Goal: Transaction & Acquisition: Purchase product/service

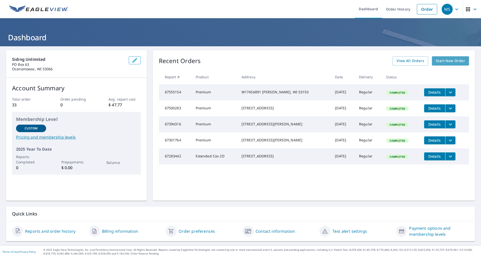
click at [440, 58] on span "Start New Order" at bounding box center [449, 61] width 29 height 6
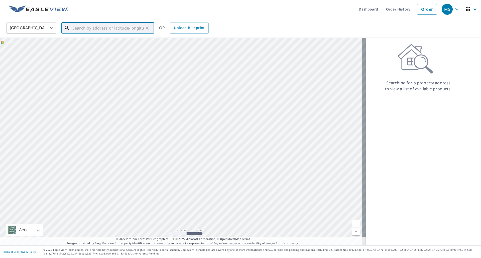
click at [124, 28] on input "text" at bounding box center [107, 28] width 71 height 14
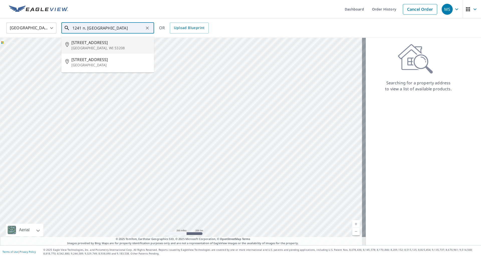
click at [91, 41] on span "[STREET_ADDRESS]" at bounding box center [110, 43] width 79 height 6
type input "[STREET_ADDRESS]"
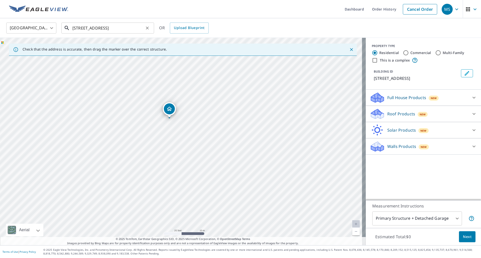
click at [136, 27] on input "[STREET_ADDRESS]" at bounding box center [107, 28] width 71 height 14
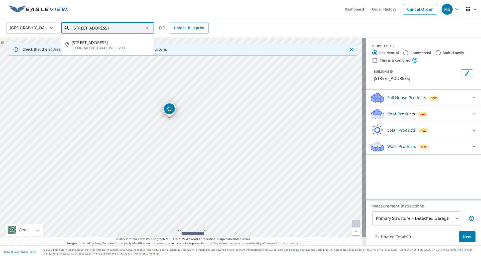
click at [136, 27] on input "[STREET_ADDRESS]" at bounding box center [107, 28] width 71 height 14
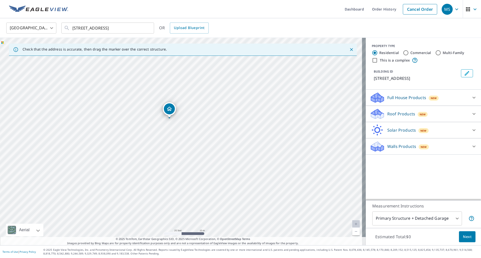
click at [403, 100] on p "Full House Products" at bounding box center [406, 98] width 39 height 6
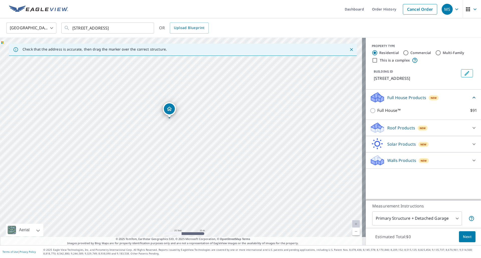
click at [395, 131] on div "Roof Products New" at bounding box center [418, 128] width 98 height 12
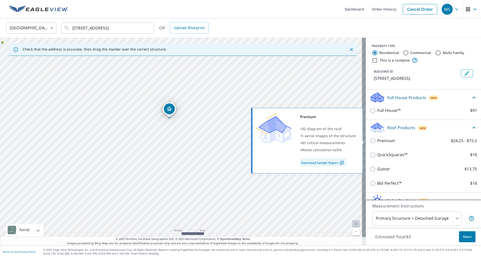
click at [389, 141] on p "Premium" at bounding box center [386, 141] width 18 height 6
click at [377, 141] on input "Premium $24.25 - $75.5" at bounding box center [373, 141] width 8 height 6
checkbox input "true"
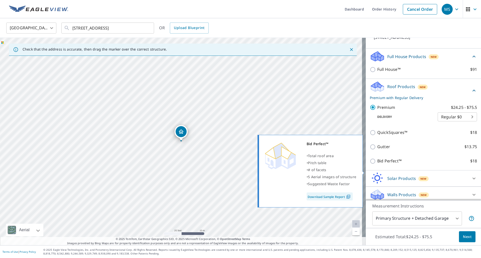
scroll to position [44, 0]
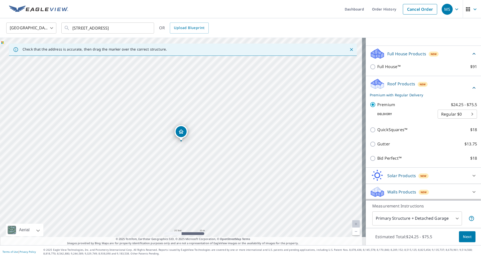
click at [463, 238] on span "Next" at bounding box center [467, 237] width 9 height 6
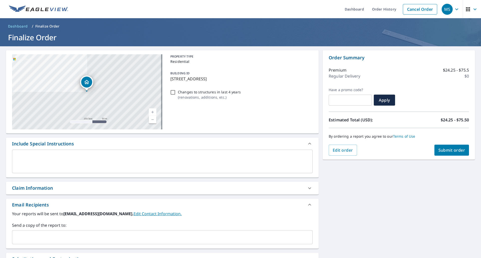
click at [454, 149] on span "Submit order" at bounding box center [451, 150] width 27 height 6
